Goal: Find contact information: Find contact information

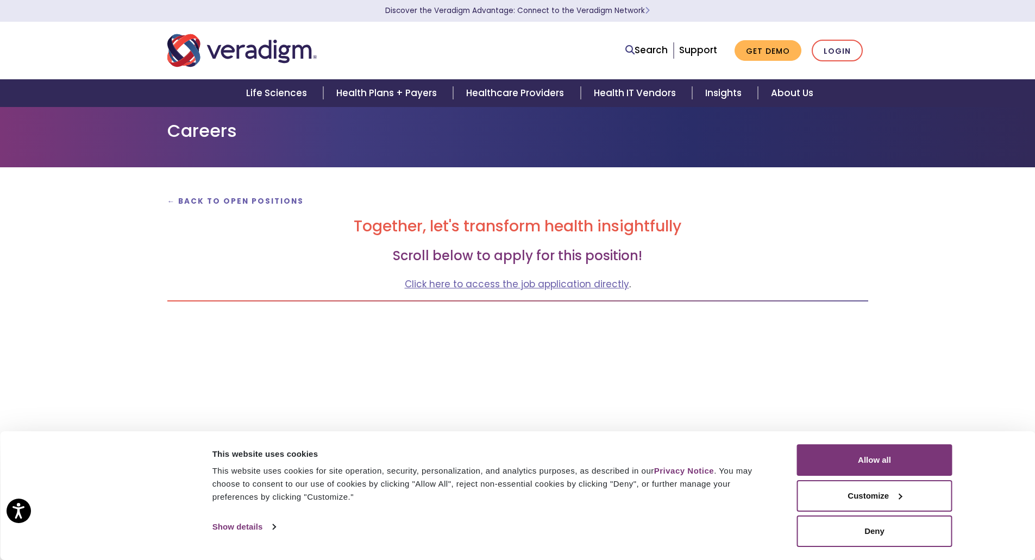
scroll to position [163, 0]
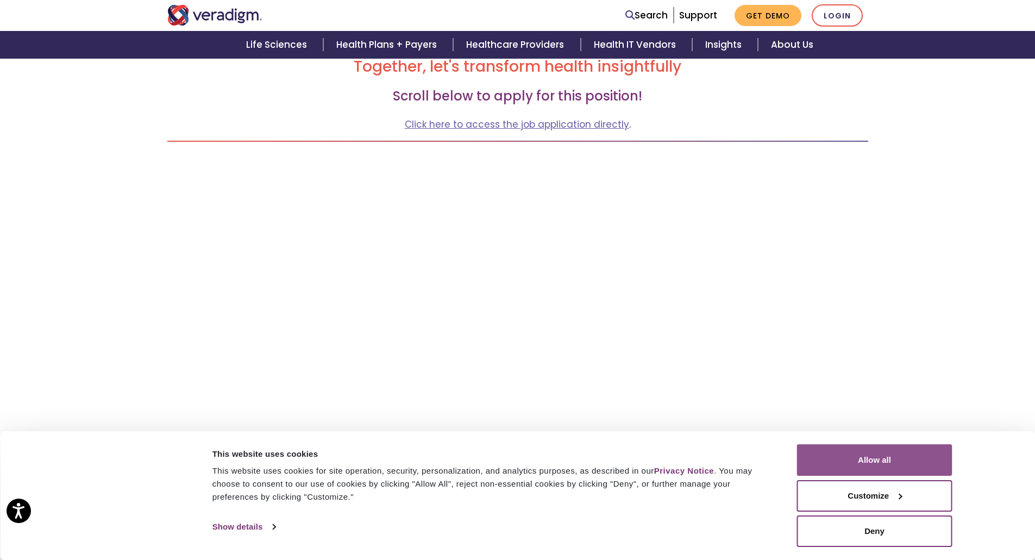
click at [878, 466] on button "Allow all" at bounding box center [874, 461] width 155 height 32
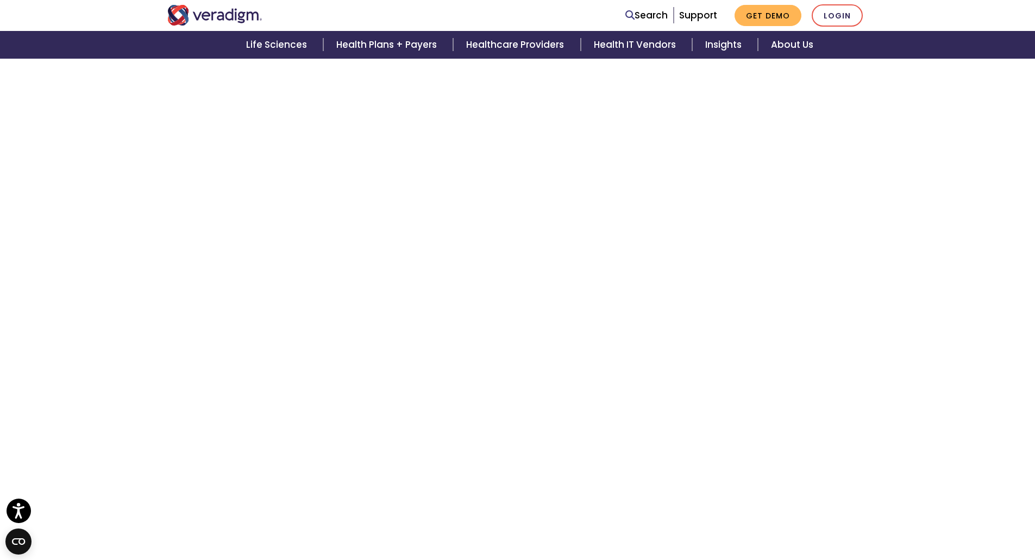
scroll to position [815, 0]
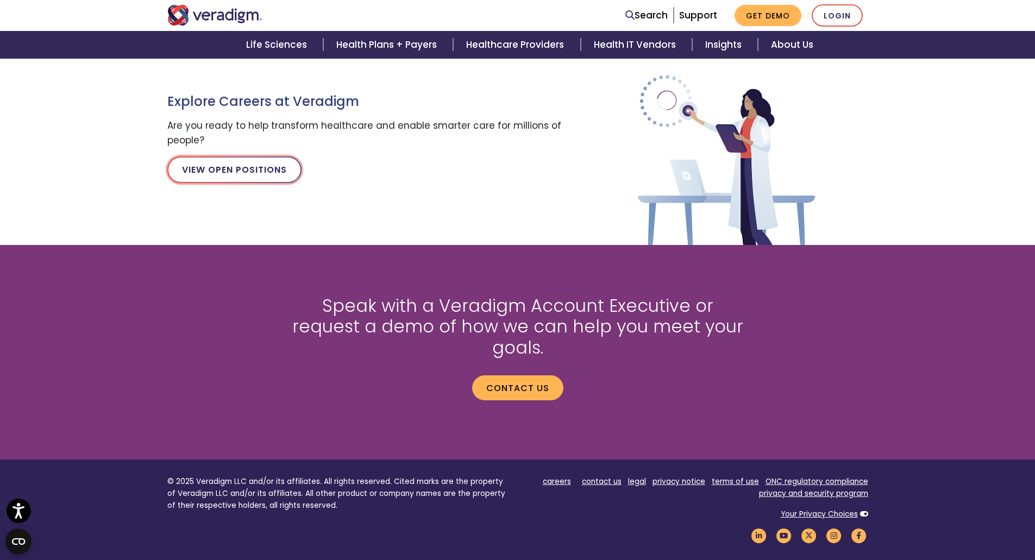
scroll to position [1381, 0]
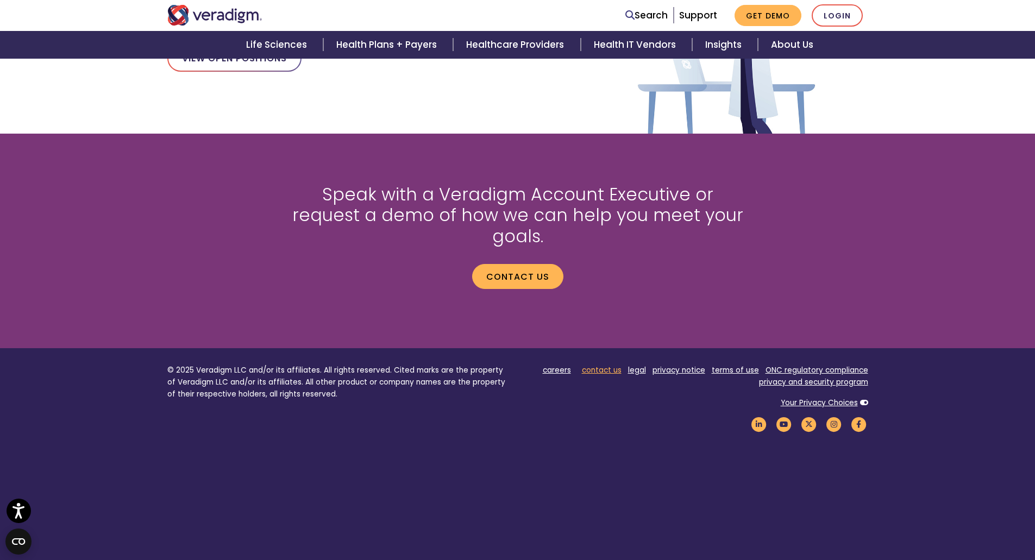
click at [604, 365] on link "contact us" at bounding box center [602, 370] width 40 height 10
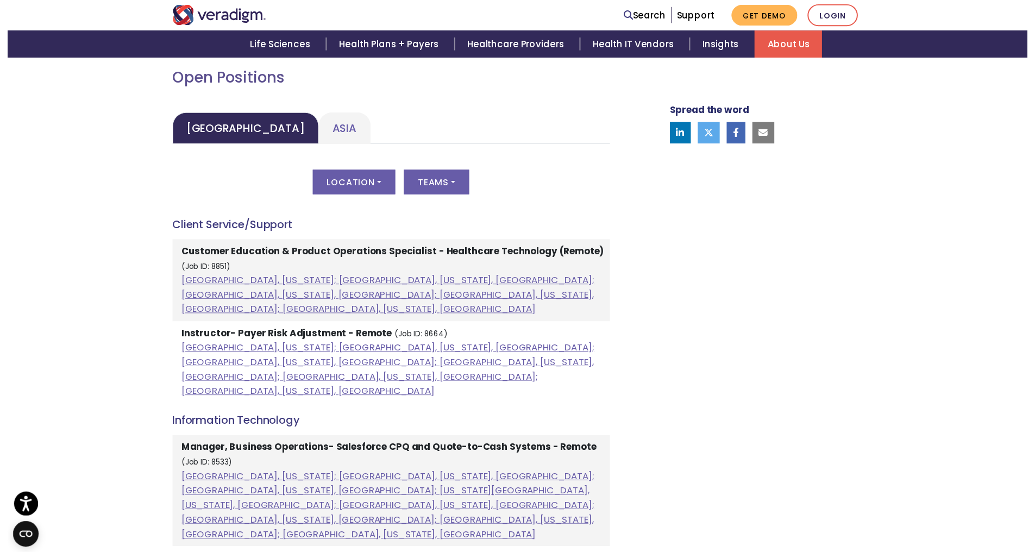
scroll to position [326, 0]
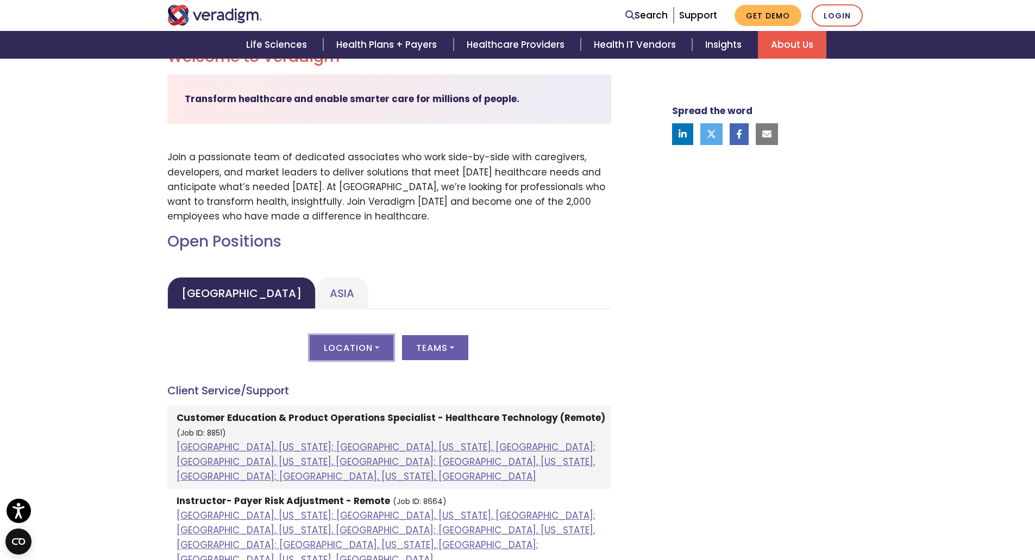
click at [363, 346] on button "Location" at bounding box center [352, 347] width 84 height 25
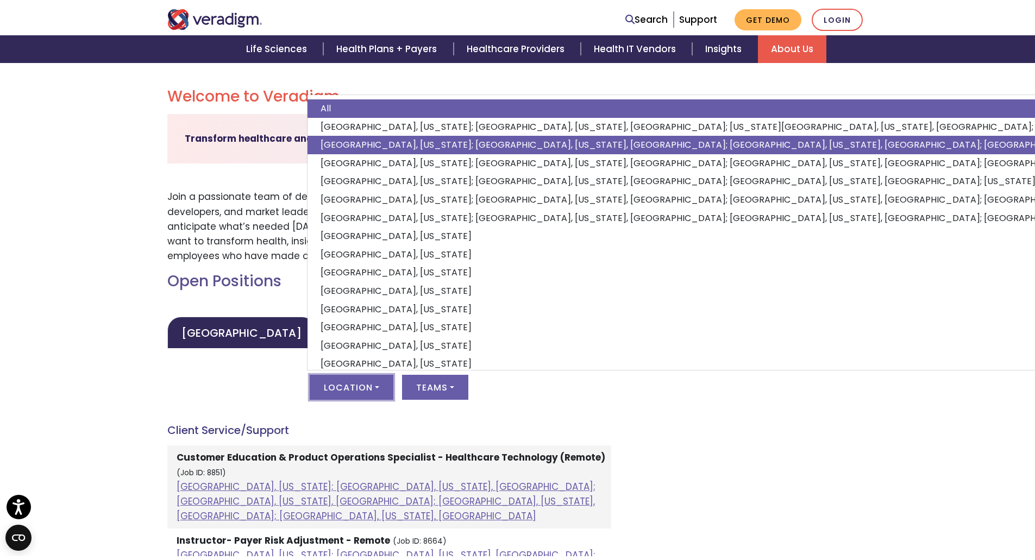
scroll to position [272, 0]
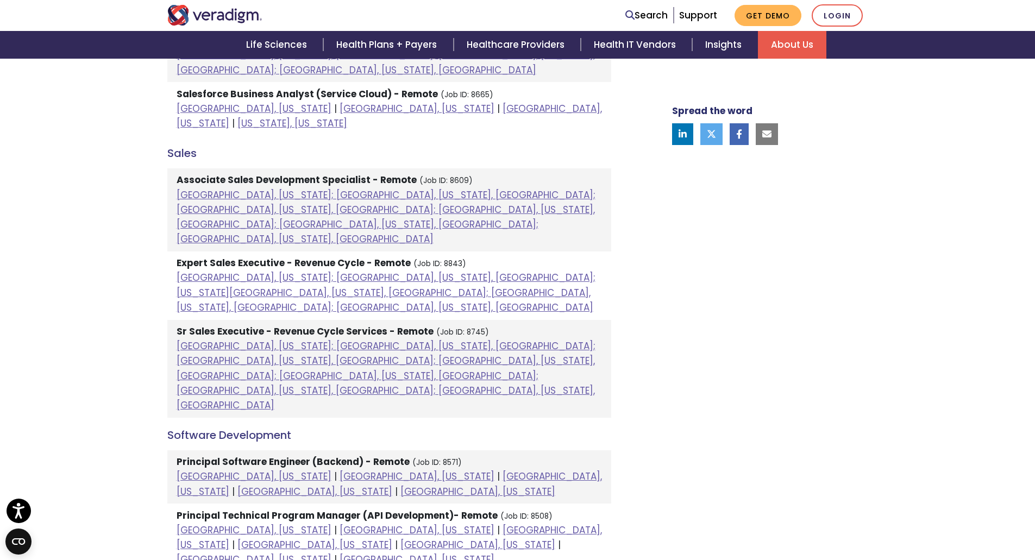
scroll to position [978, 0]
